Goal: Navigation & Orientation: Find specific page/section

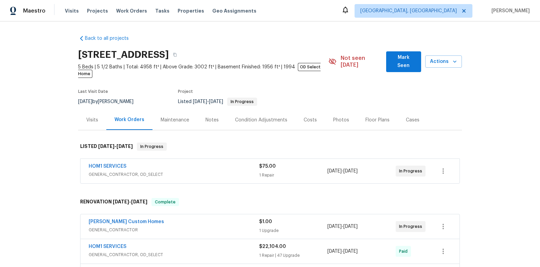
click at [477, 38] on div "Back to all projects 42 Palisades Pkwy, Oak Ridge, TN 37830 5 Beds | 5 1/2 Bath…" at bounding box center [270, 143] width 540 height 245
click at [492, 50] on div "Back to all projects 42 Palisades Pkwy, Oak Ridge, TN 37830 5 Beds | 5 1/2 Bath…" at bounding box center [270, 143] width 540 height 245
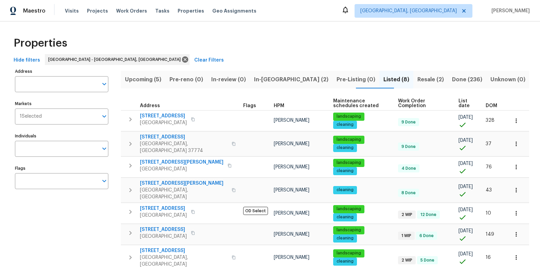
scroll to position [13, 0]
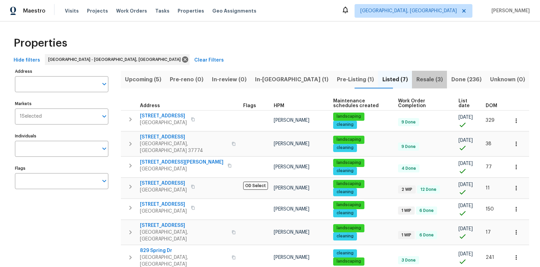
click at [425, 81] on span "Resale (3)" at bounding box center [429, 80] width 27 height 10
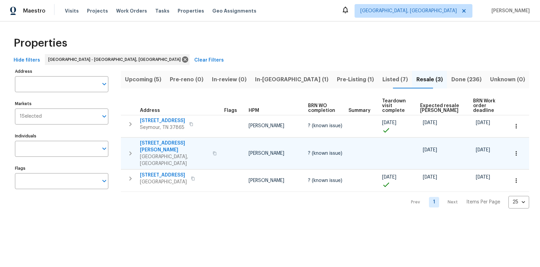
click at [213, 151] on icon "button" at bounding box center [215, 153] width 4 height 4
click at [171, 142] on span "3922 Archibald Way" at bounding box center [174, 147] width 69 height 14
click at [382, 75] on span "Listed (7)" at bounding box center [395, 80] width 26 height 10
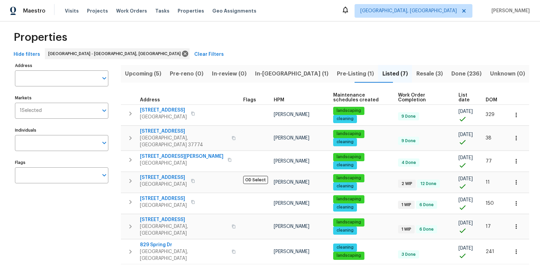
scroll to position [23, 0]
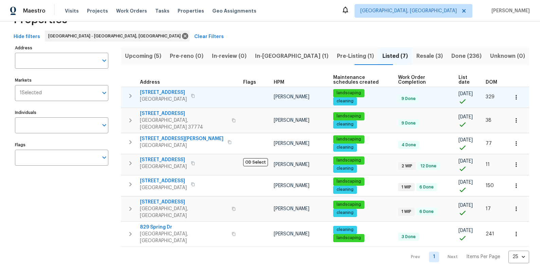
click at [191, 95] on icon "button" at bounding box center [193, 96] width 4 height 4
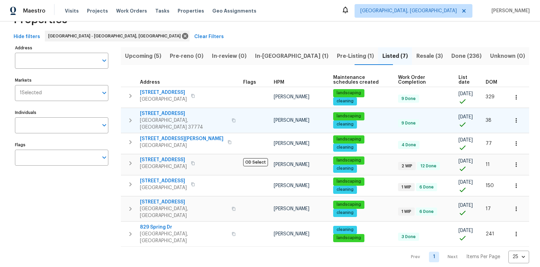
click at [232, 118] on icon "button" at bounding box center [234, 120] width 4 height 4
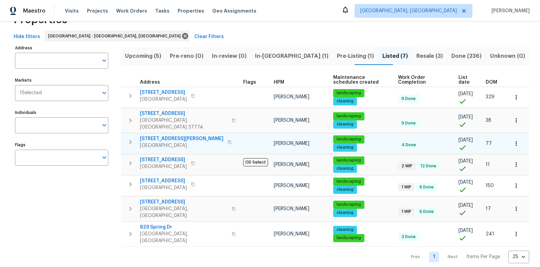
click at [227, 140] on icon "button" at bounding box center [229, 142] width 4 height 4
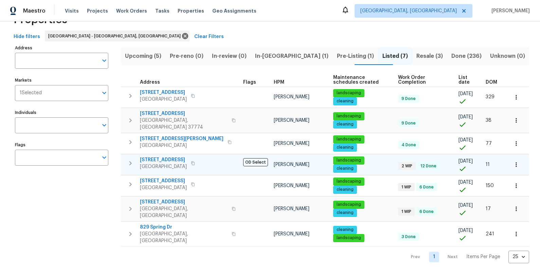
click at [194, 161] on icon "button" at bounding box center [192, 163] width 3 height 4
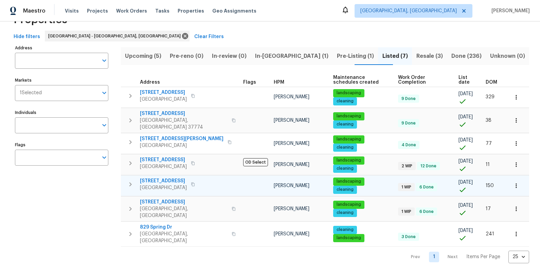
click at [195, 182] on icon "button" at bounding box center [193, 184] width 4 height 4
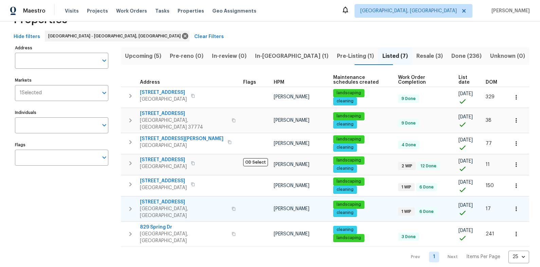
click at [230, 203] on button "button" at bounding box center [234, 208] width 8 height 16
click at [157, 198] on span "4228 Miracle Ln" at bounding box center [184, 201] width 88 height 7
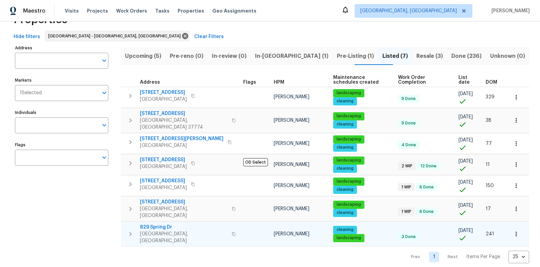
click at [232, 232] on icon "button" at bounding box center [234, 234] width 4 height 4
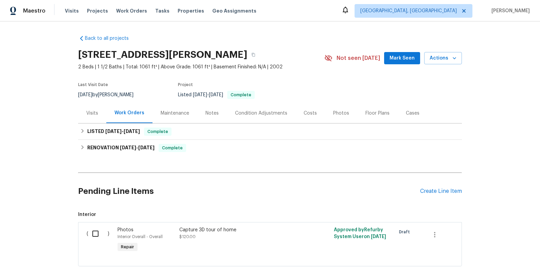
click at [333, 114] on div "Photos" at bounding box center [341, 113] width 16 height 7
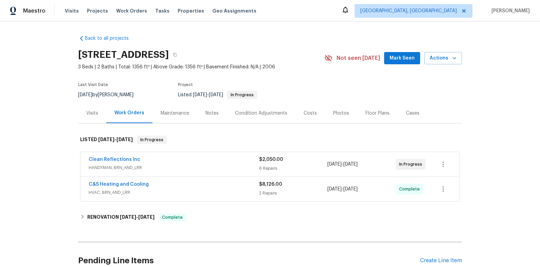
click at [217, 163] on div "Clean Reflections Inc" at bounding box center [174, 160] width 170 height 8
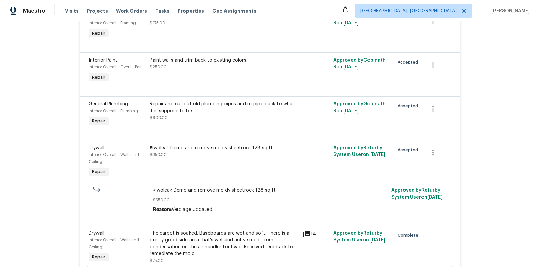
scroll to position [83, 0]
